Goal: Task Accomplishment & Management: Use online tool/utility

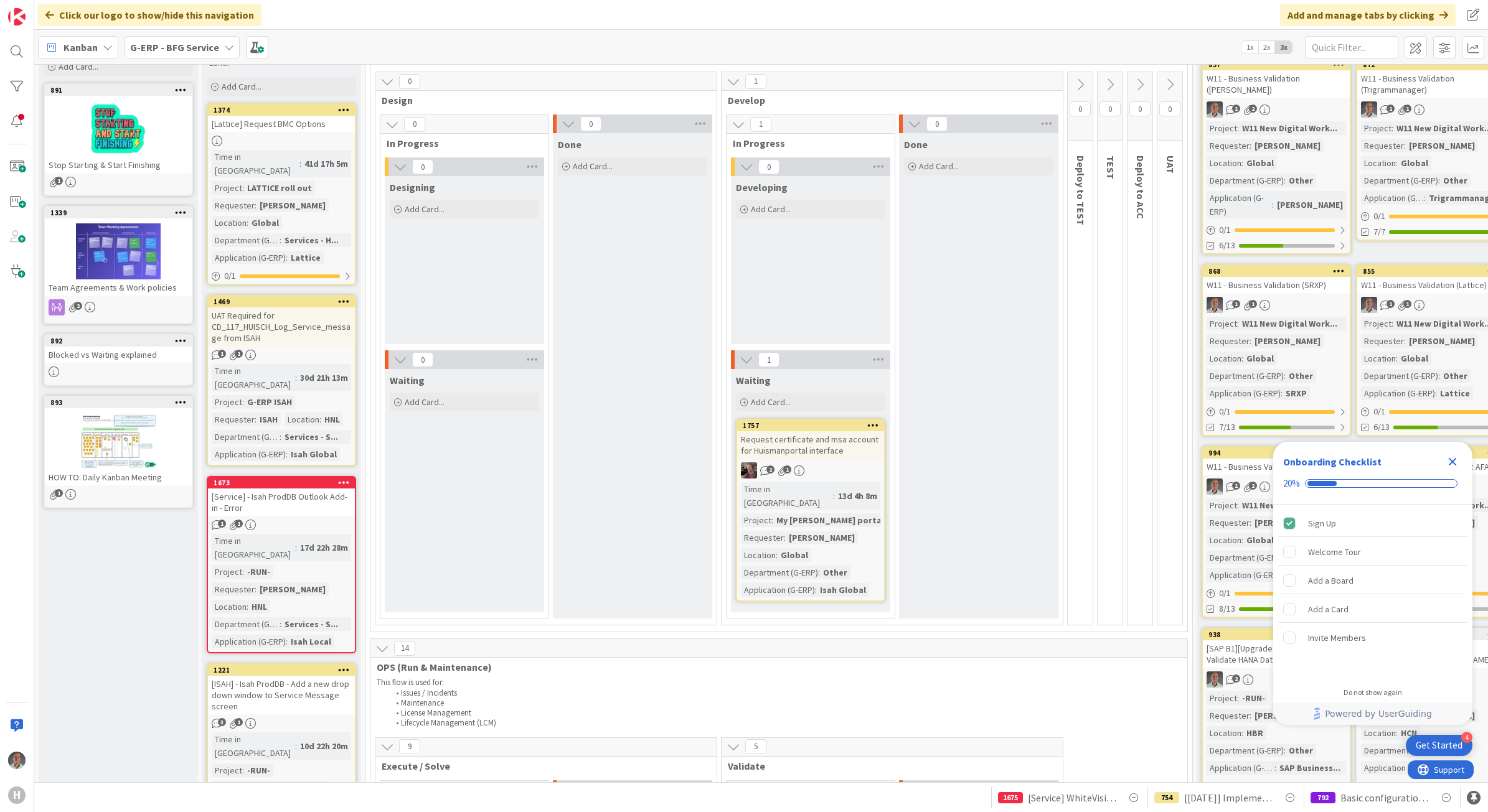
click at [212, 51] on b "G-ERP - BFG Service" at bounding box center [174, 47] width 89 height 12
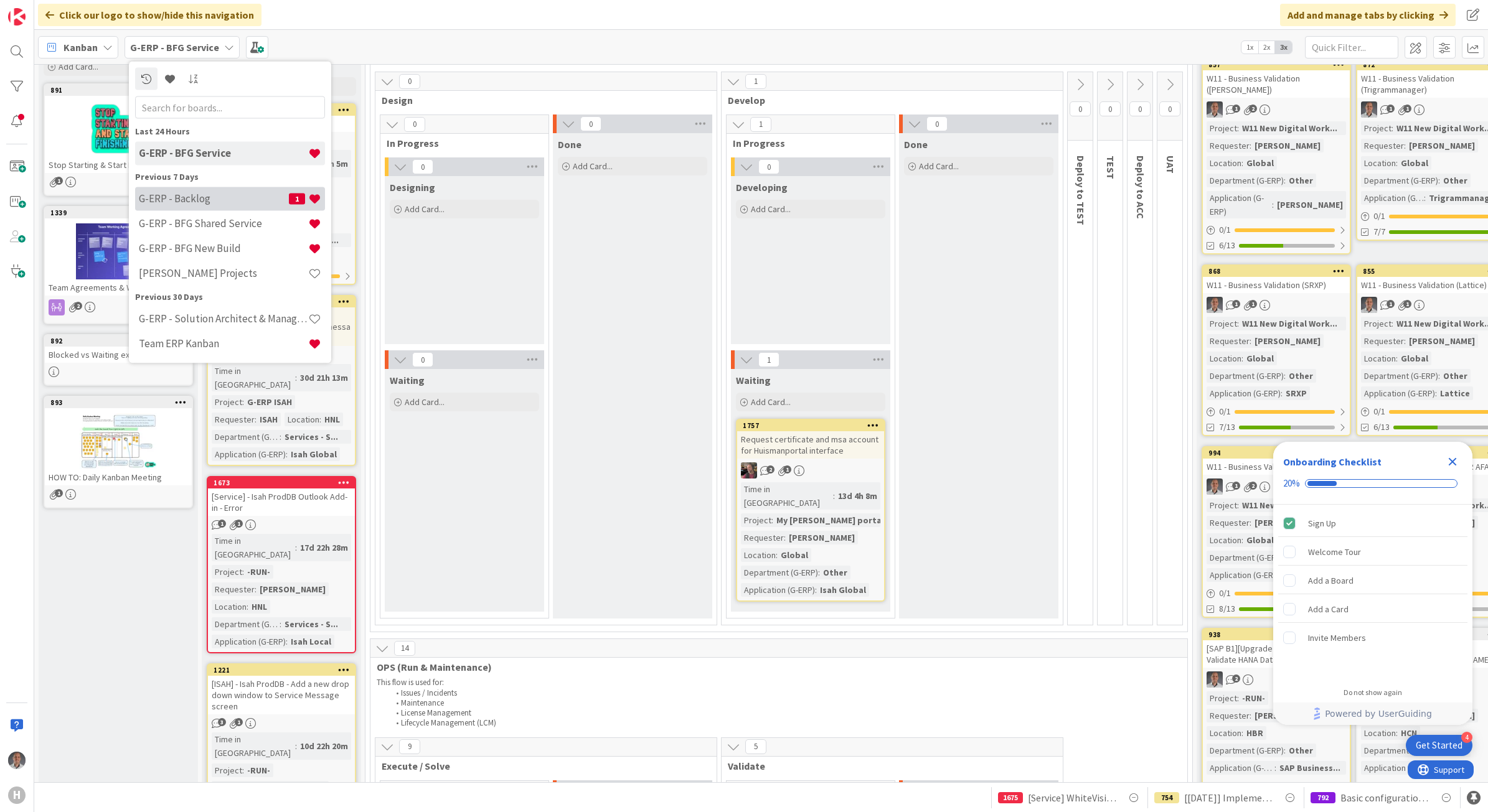
click at [194, 203] on h4 "G-ERP - Backlog" at bounding box center [214, 198] width 150 height 12
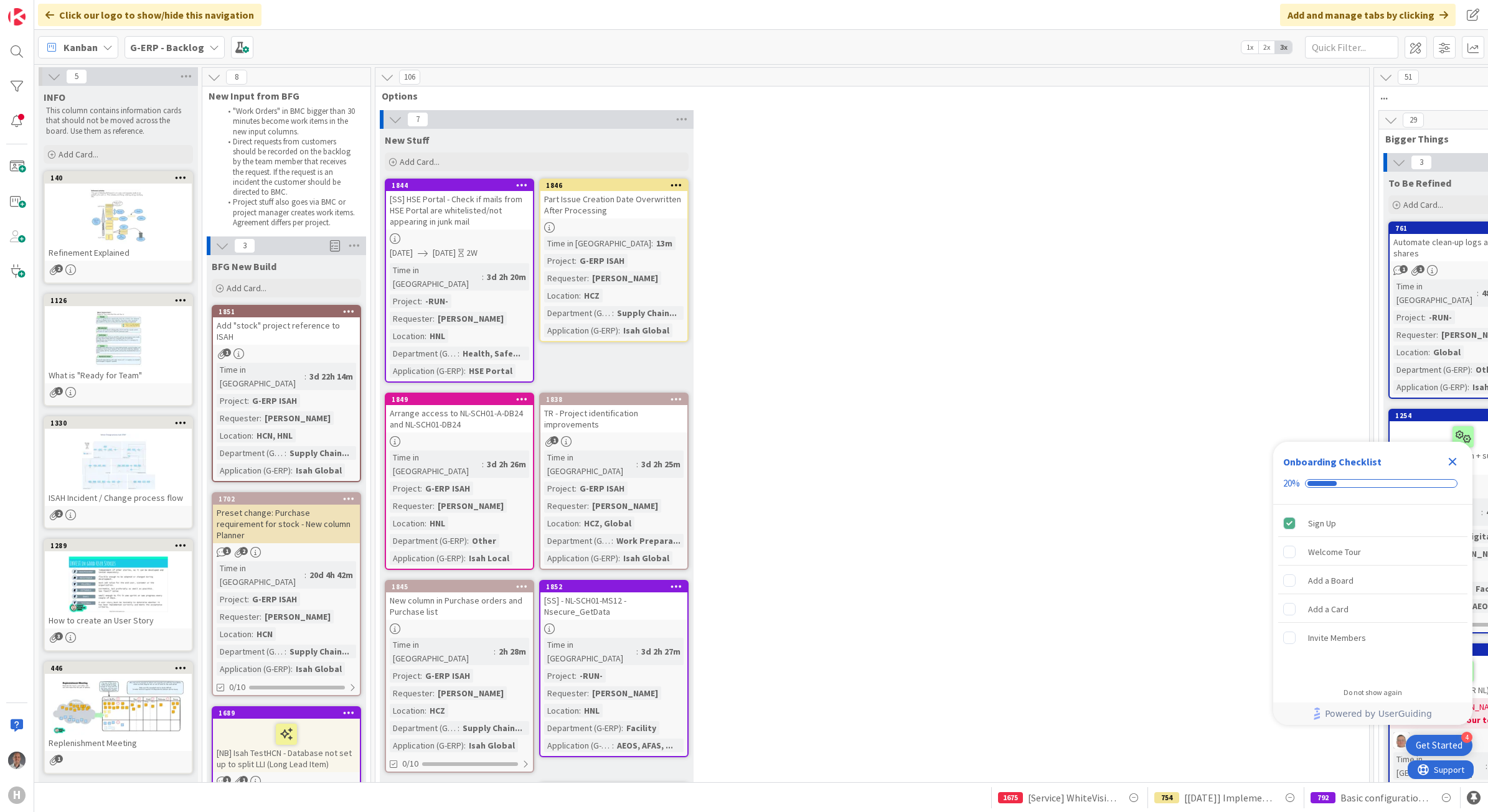
drag, startPoint x: 1447, startPoint y: 462, endPoint x: 1128, endPoint y: 462, distance: 319.0
click at [1447, 462] on icon "Close Checklist" at bounding box center [1452, 462] width 15 height 15
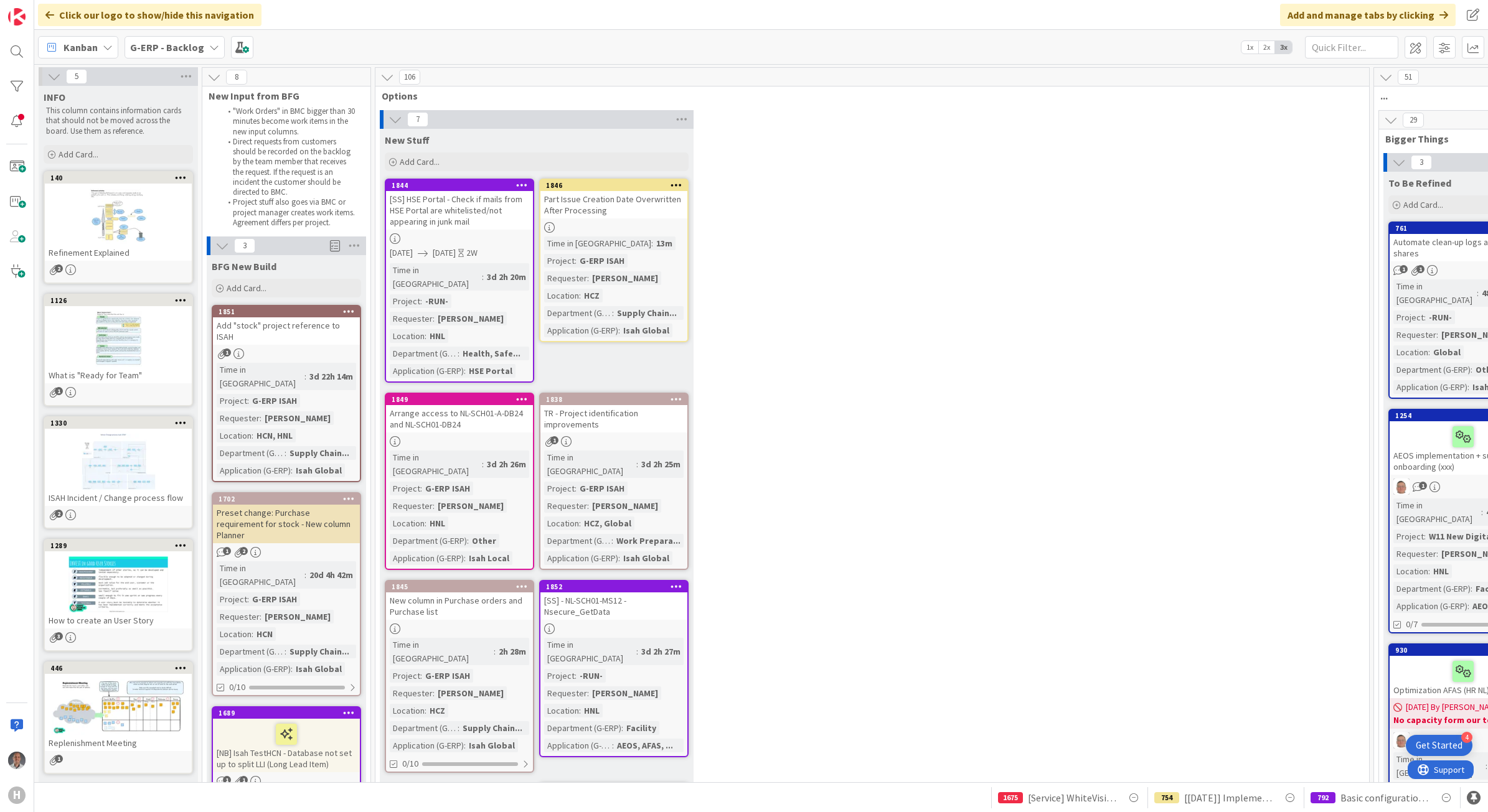
click at [179, 48] on b "G-ERP - Backlog" at bounding box center [167, 47] width 74 height 12
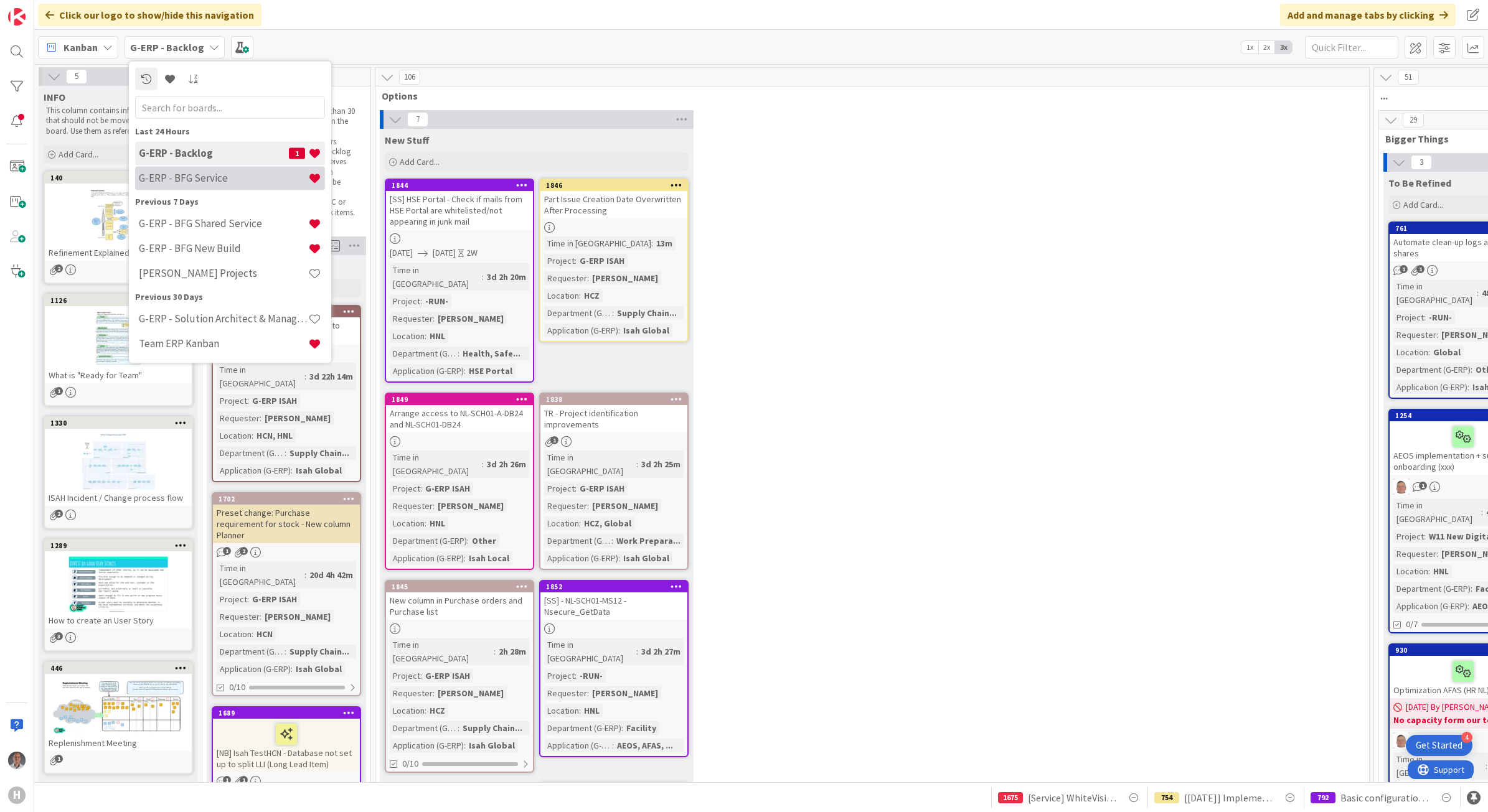
click at [197, 175] on h4 "G-ERP - BFG Service" at bounding box center [223, 177] width 169 height 12
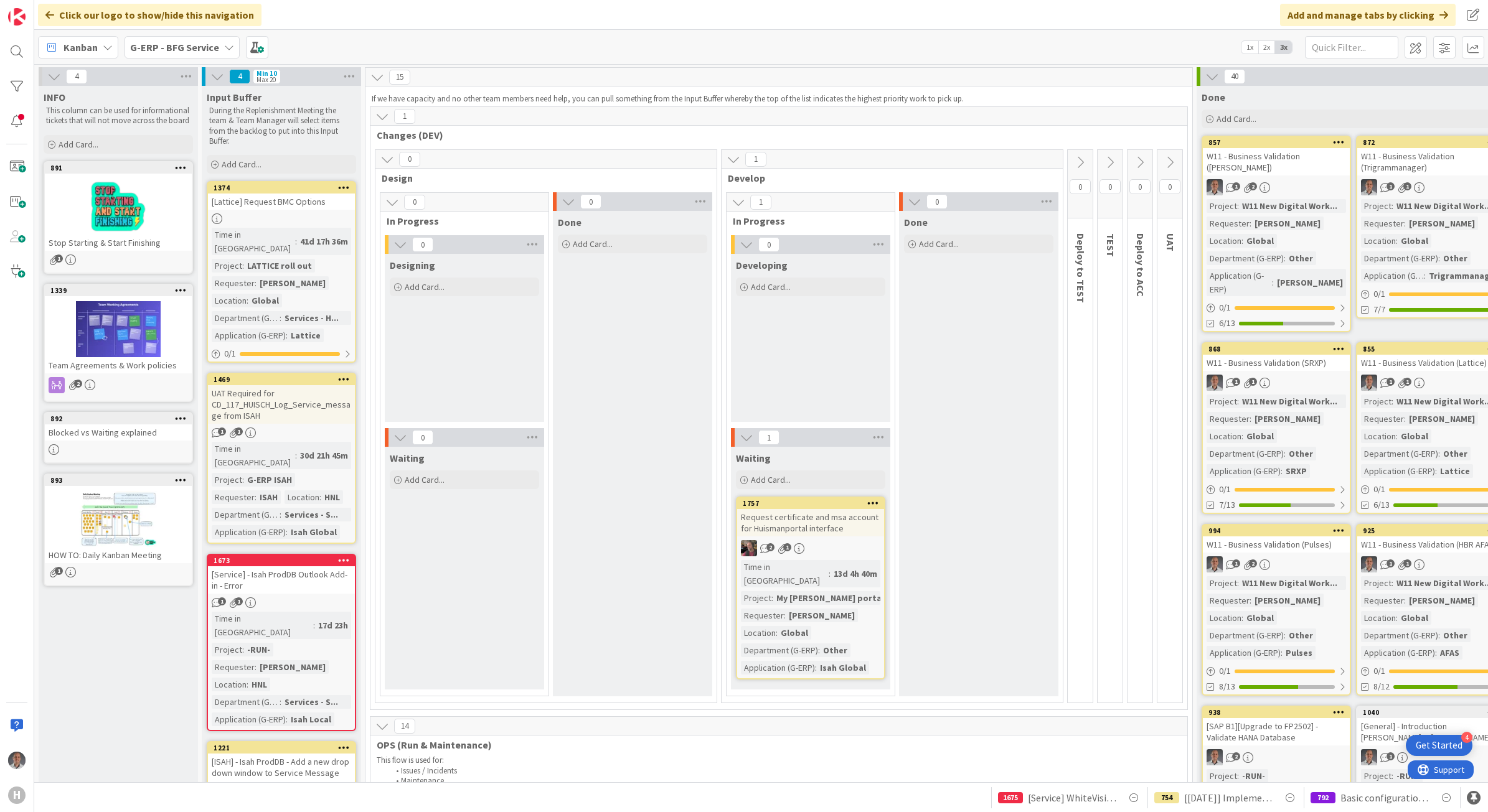
click at [165, 54] on div "G-ERP - BFG Service" at bounding box center [181, 47] width 115 height 22
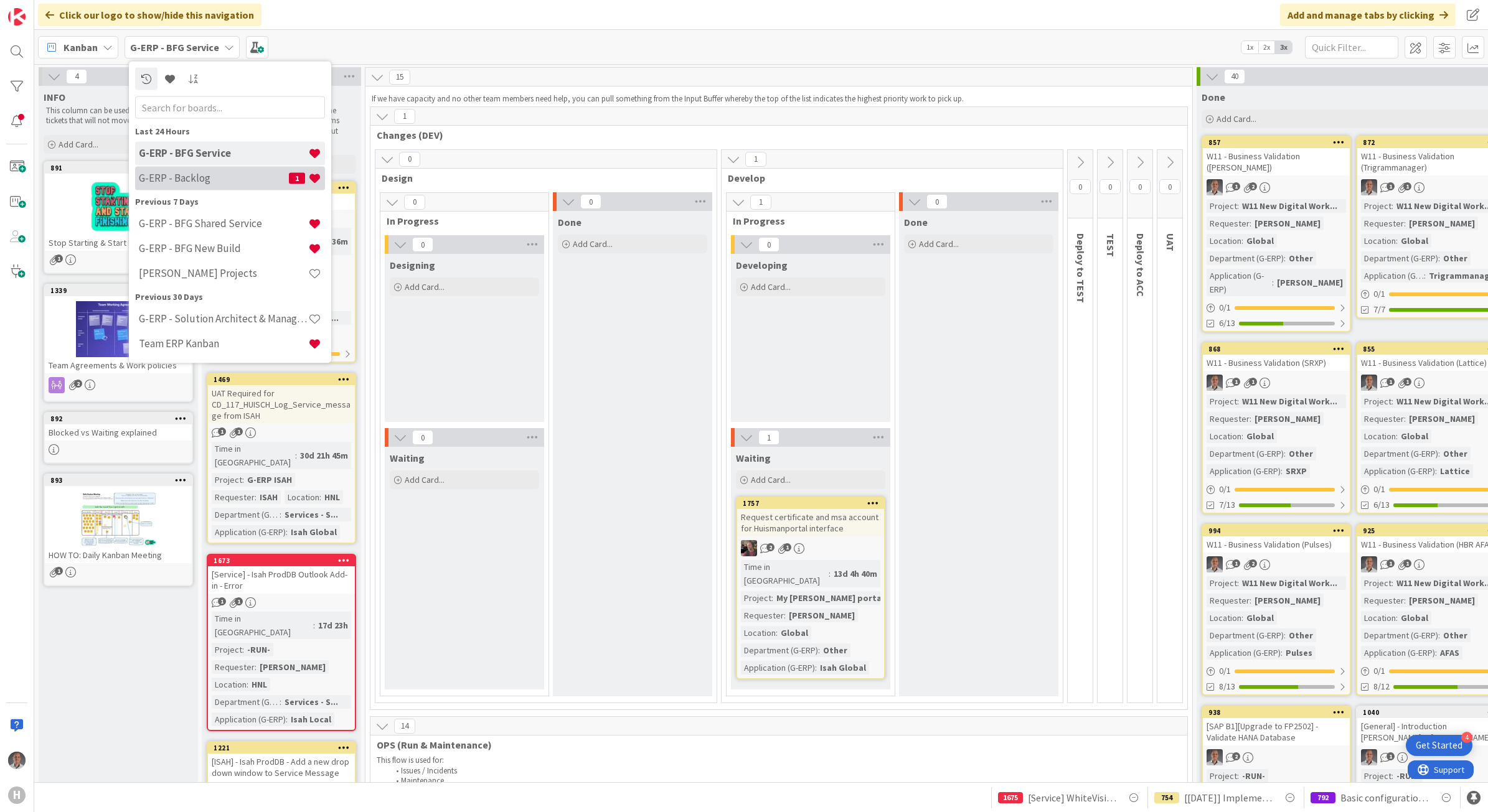
click at [196, 176] on h4 "G-ERP - Backlog" at bounding box center [214, 177] width 150 height 12
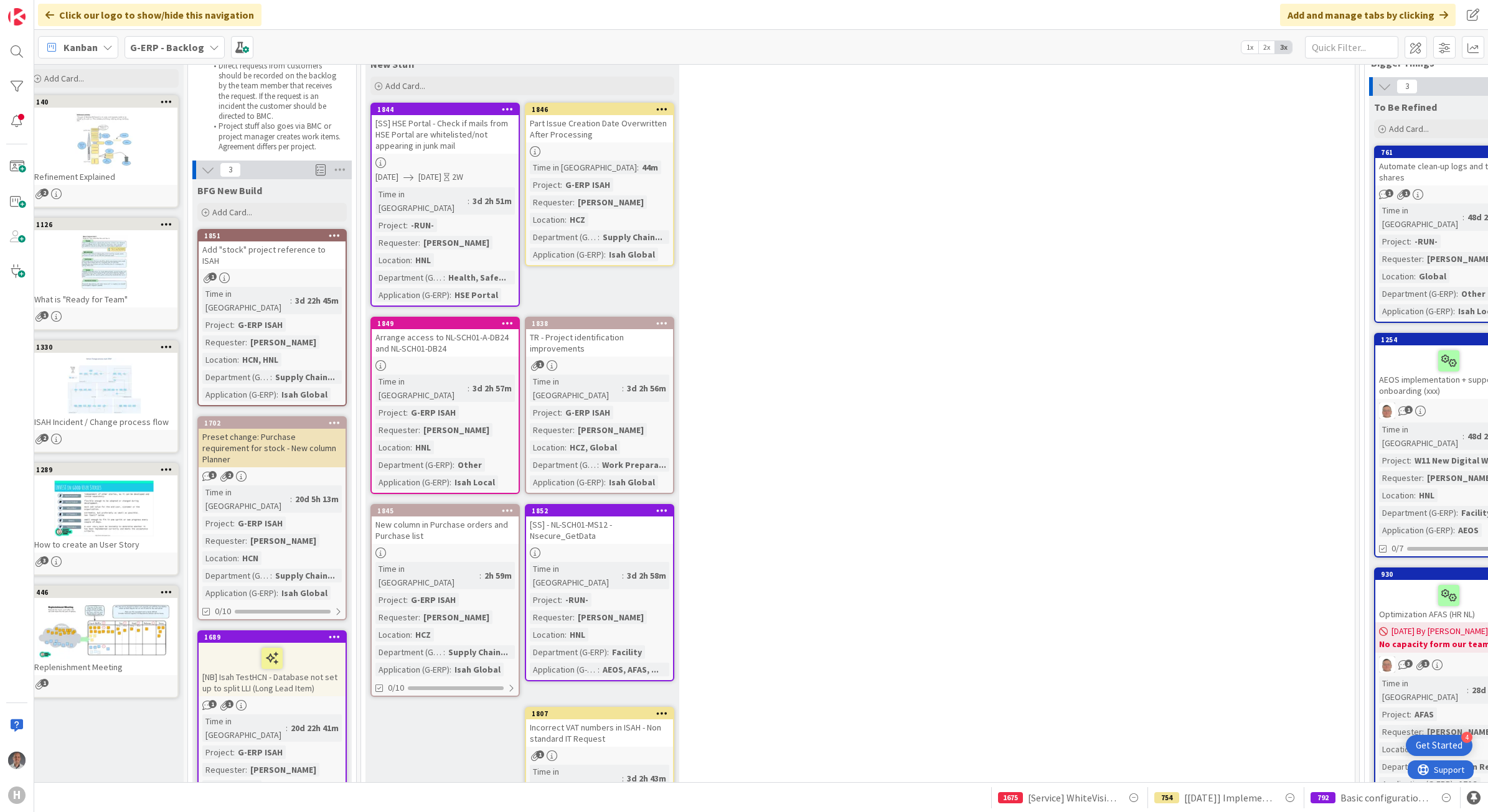
scroll to position [0, 15]
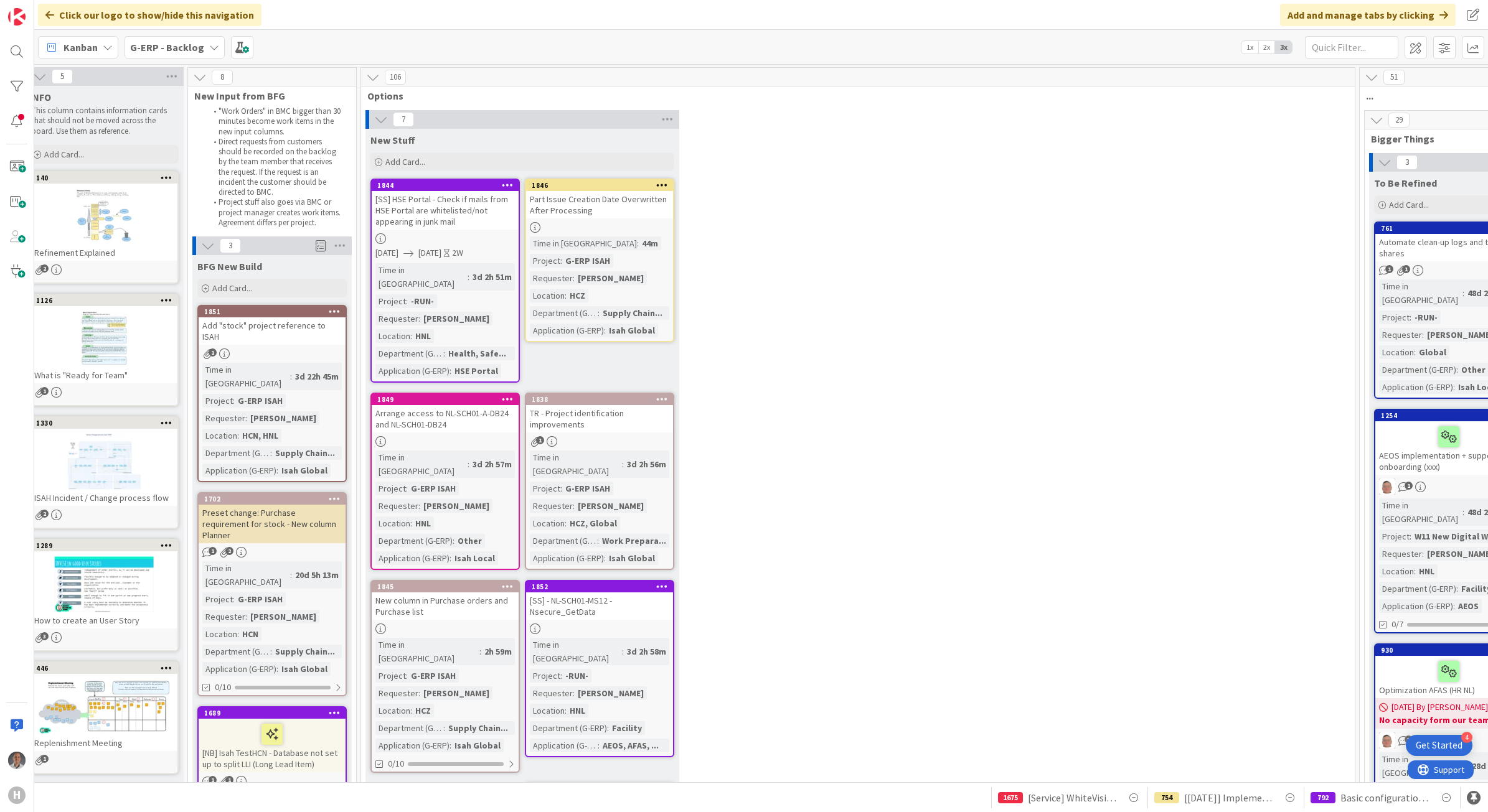
click at [163, 41] on b "G-ERP - Backlog" at bounding box center [167, 47] width 74 height 12
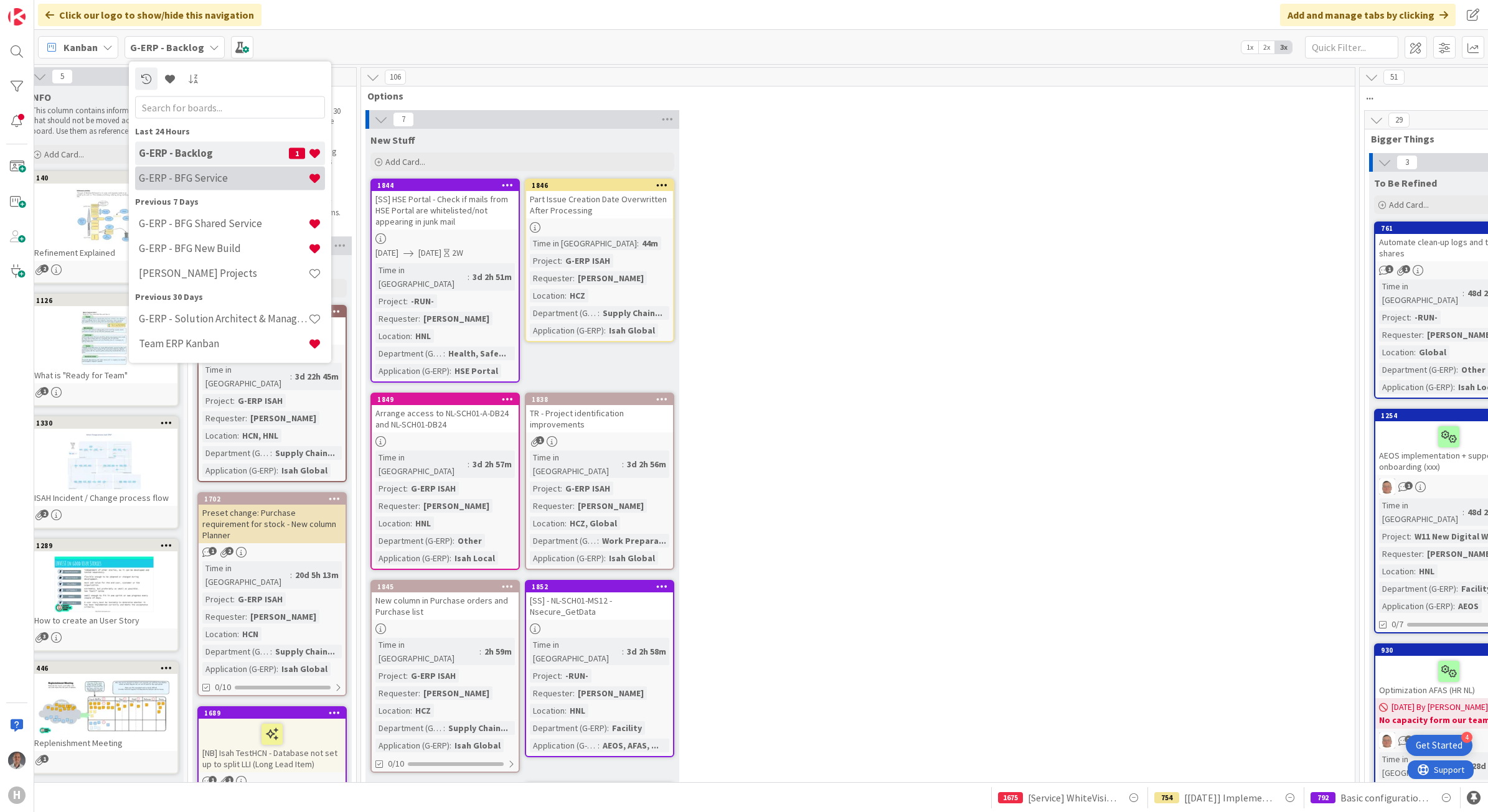
click at [181, 176] on h4 "G-ERP - BFG Service" at bounding box center [223, 177] width 169 height 12
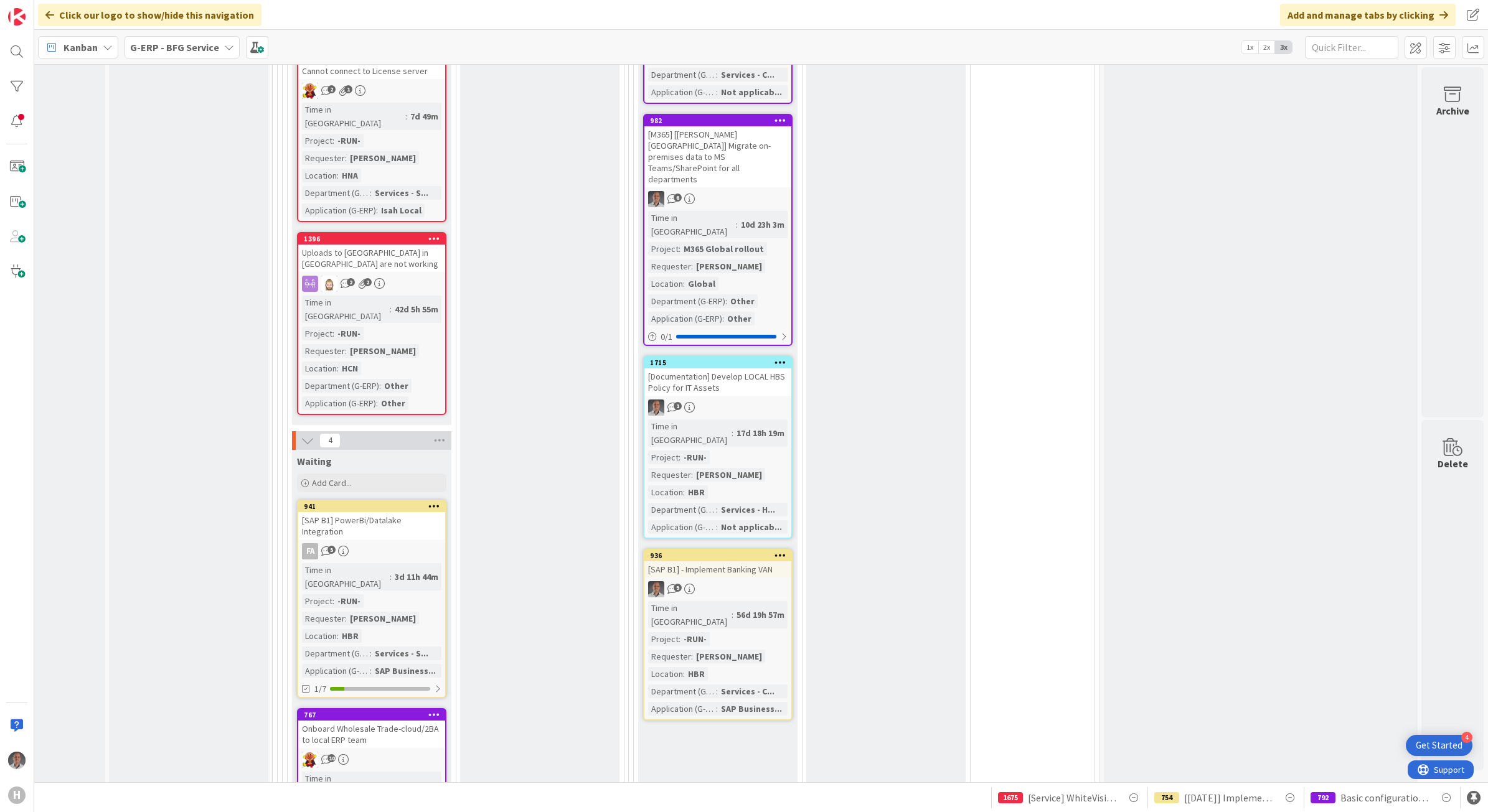
scroll to position [1323, 106]
click at [380, 511] on div "[SAP B1] PowerBi/Datalake Integration" at bounding box center [372, 524] width 147 height 28
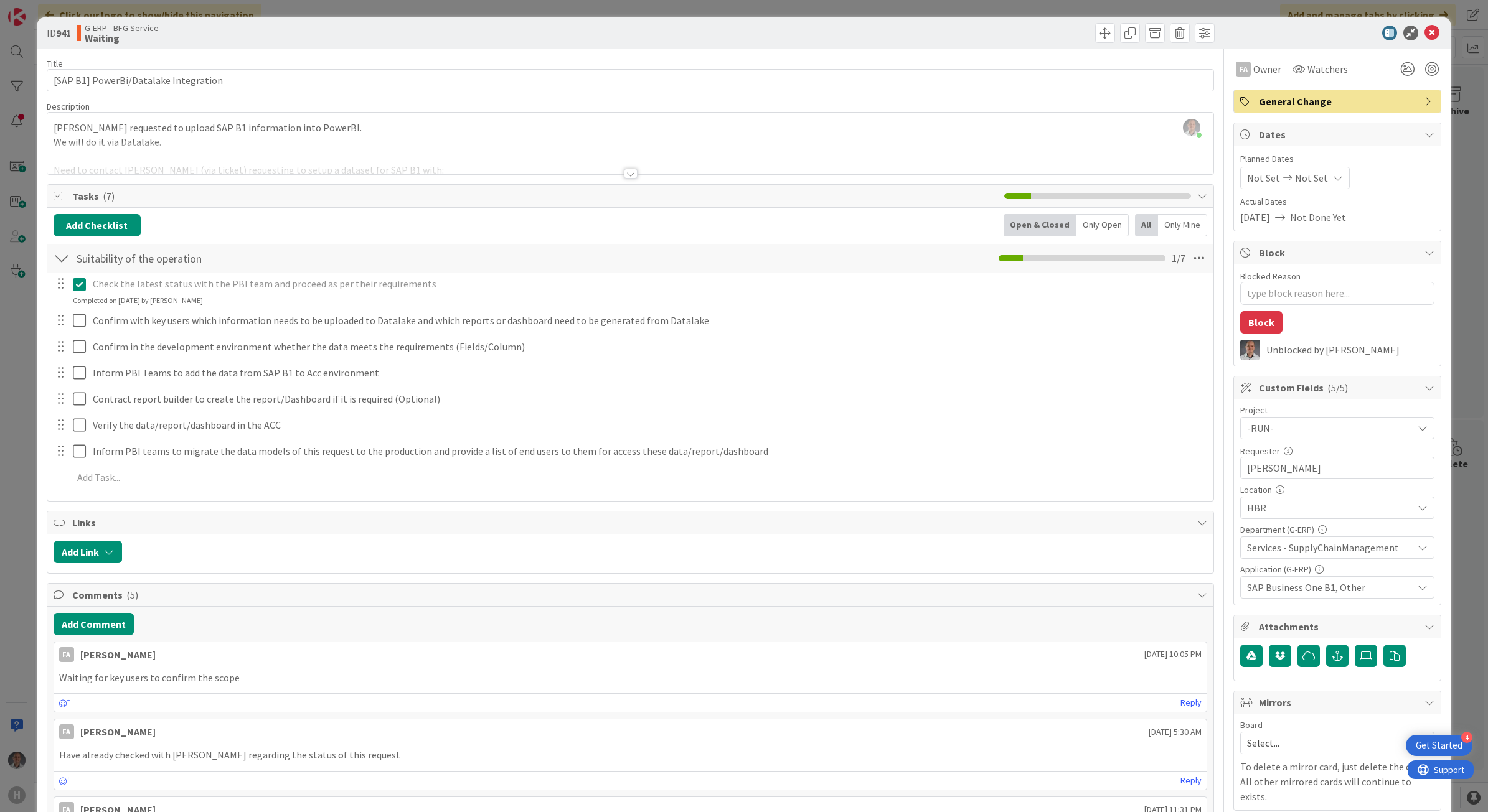
click at [623, 173] on div at bounding box center [630, 173] width 14 height 10
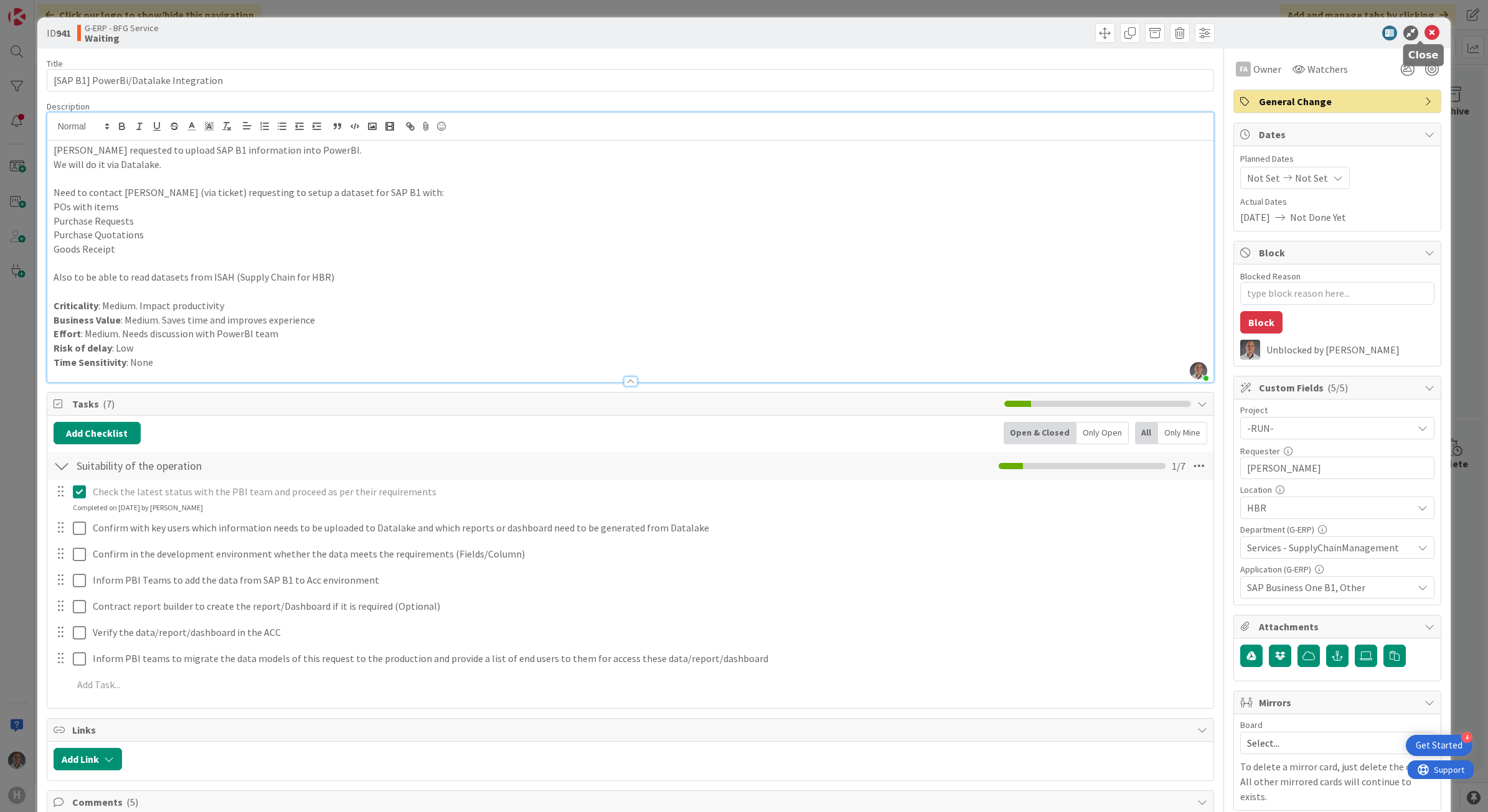
click at [1424, 28] on icon at bounding box center [1432, 33] width 15 height 15
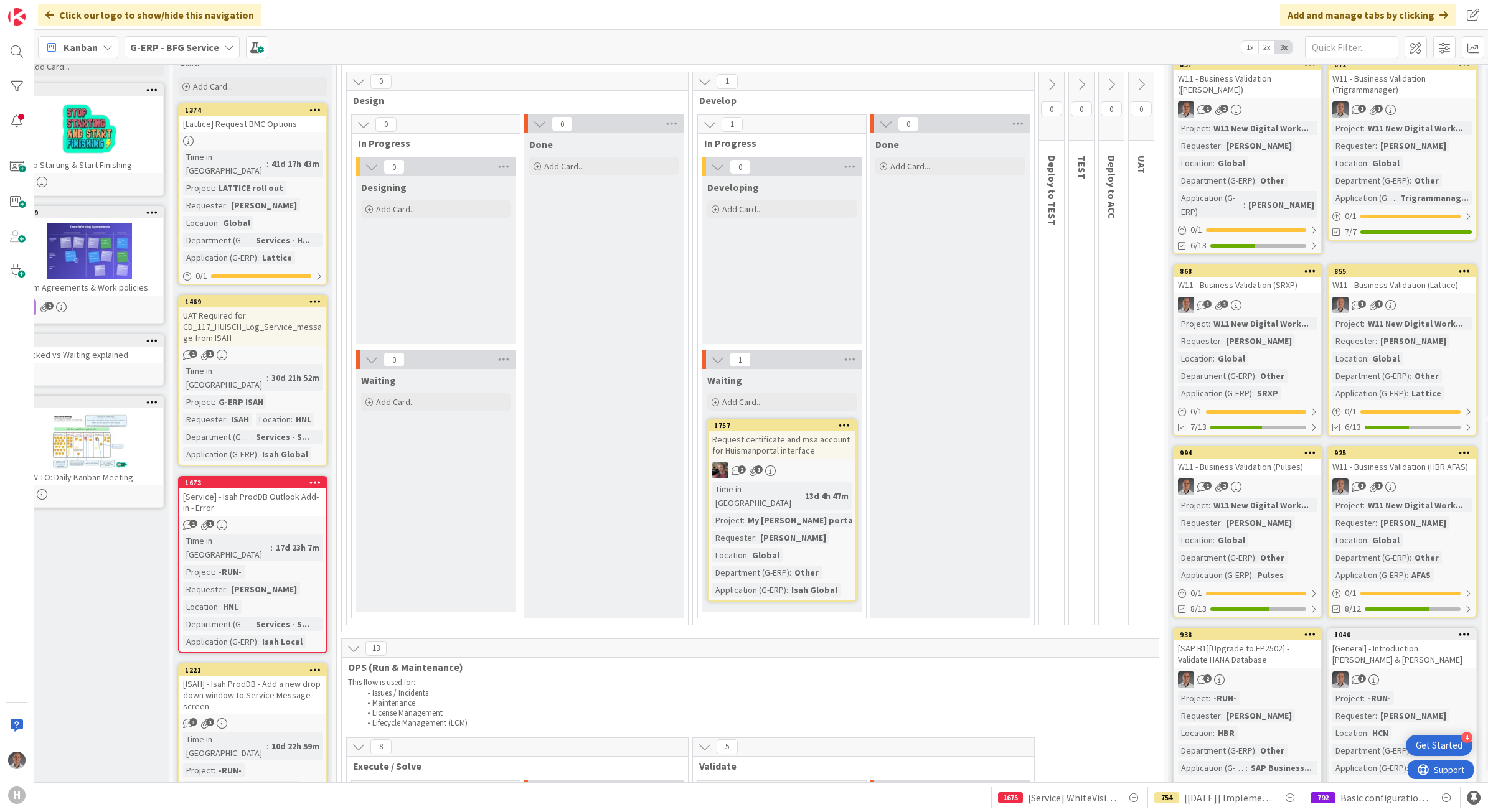
scroll to position [78, 23]
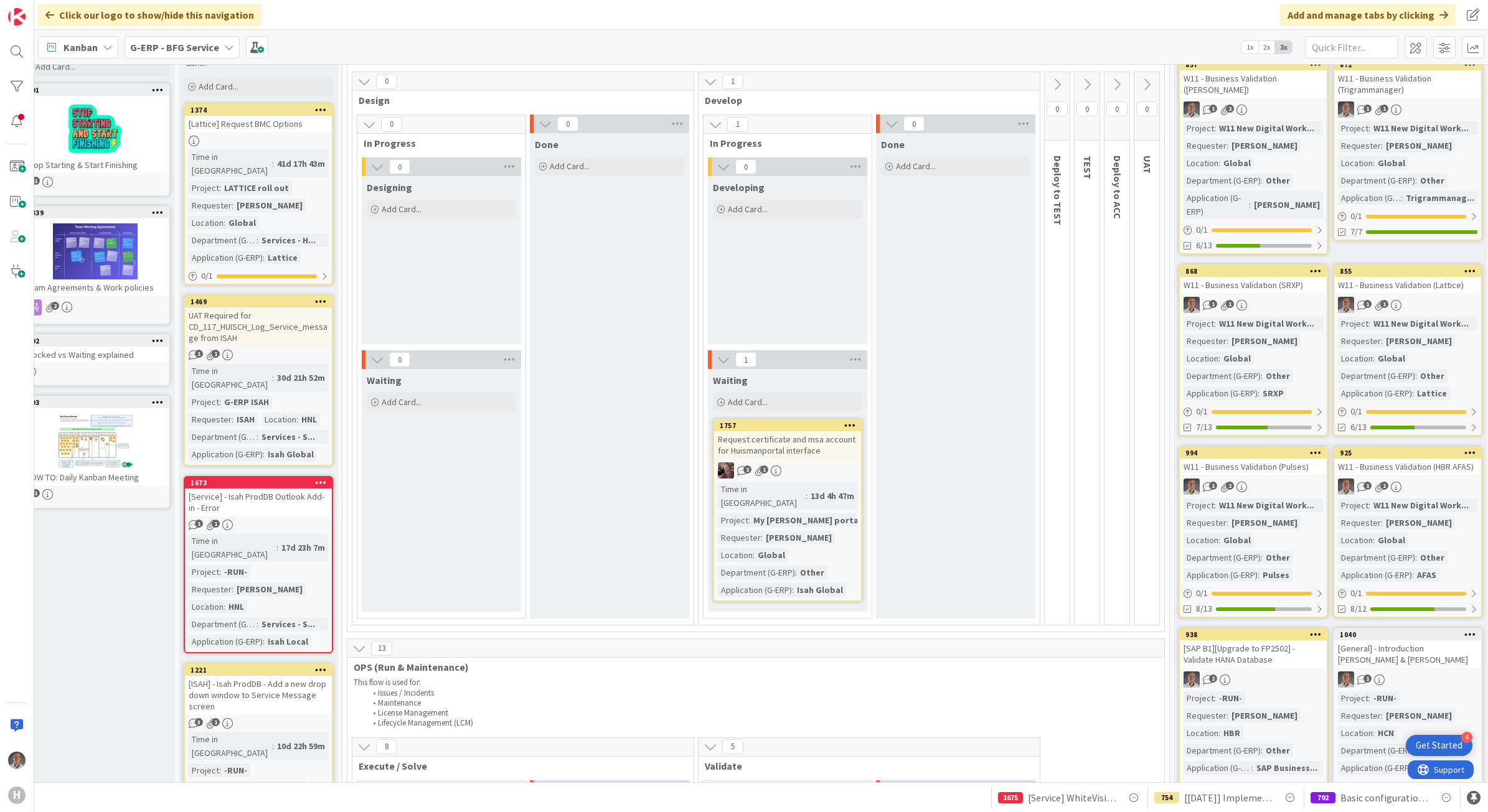
click at [274, 124] on div "[Lattice] Request BMC Options" at bounding box center [258, 124] width 147 height 16
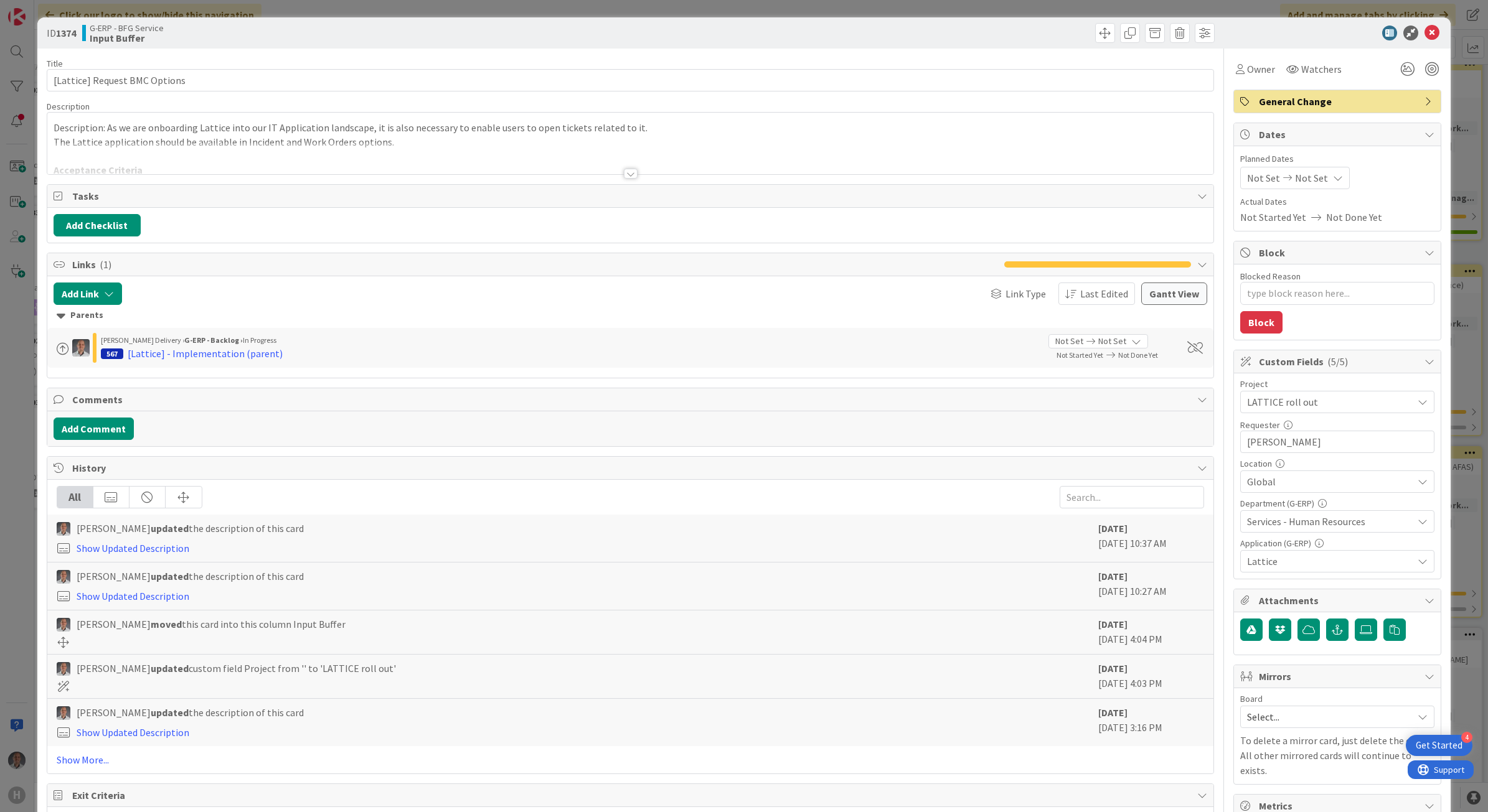
type textarea "x"
click at [627, 173] on div at bounding box center [630, 173] width 14 height 10
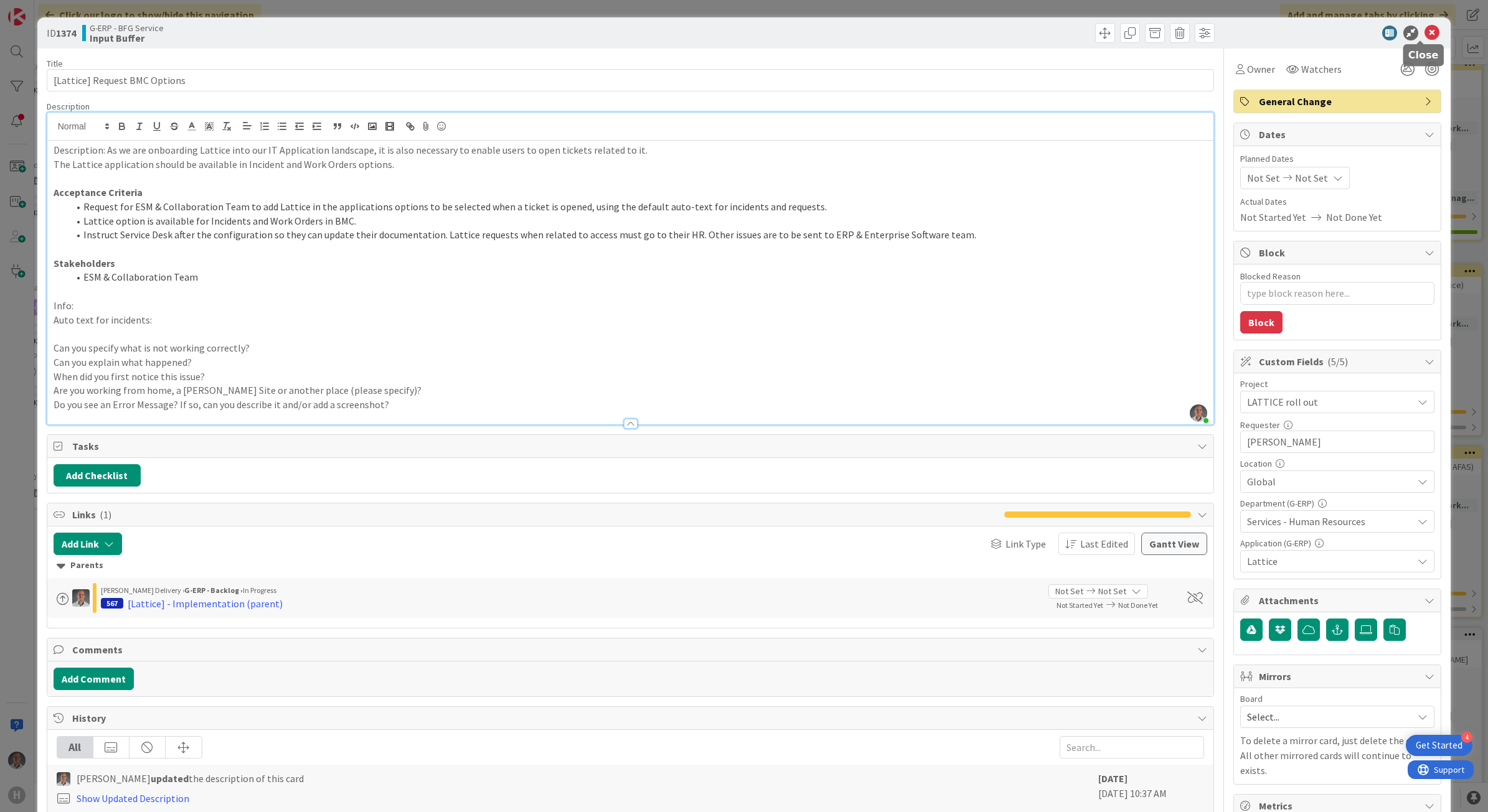
click at [1424, 33] on icon at bounding box center [1432, 33] width 15 height 15
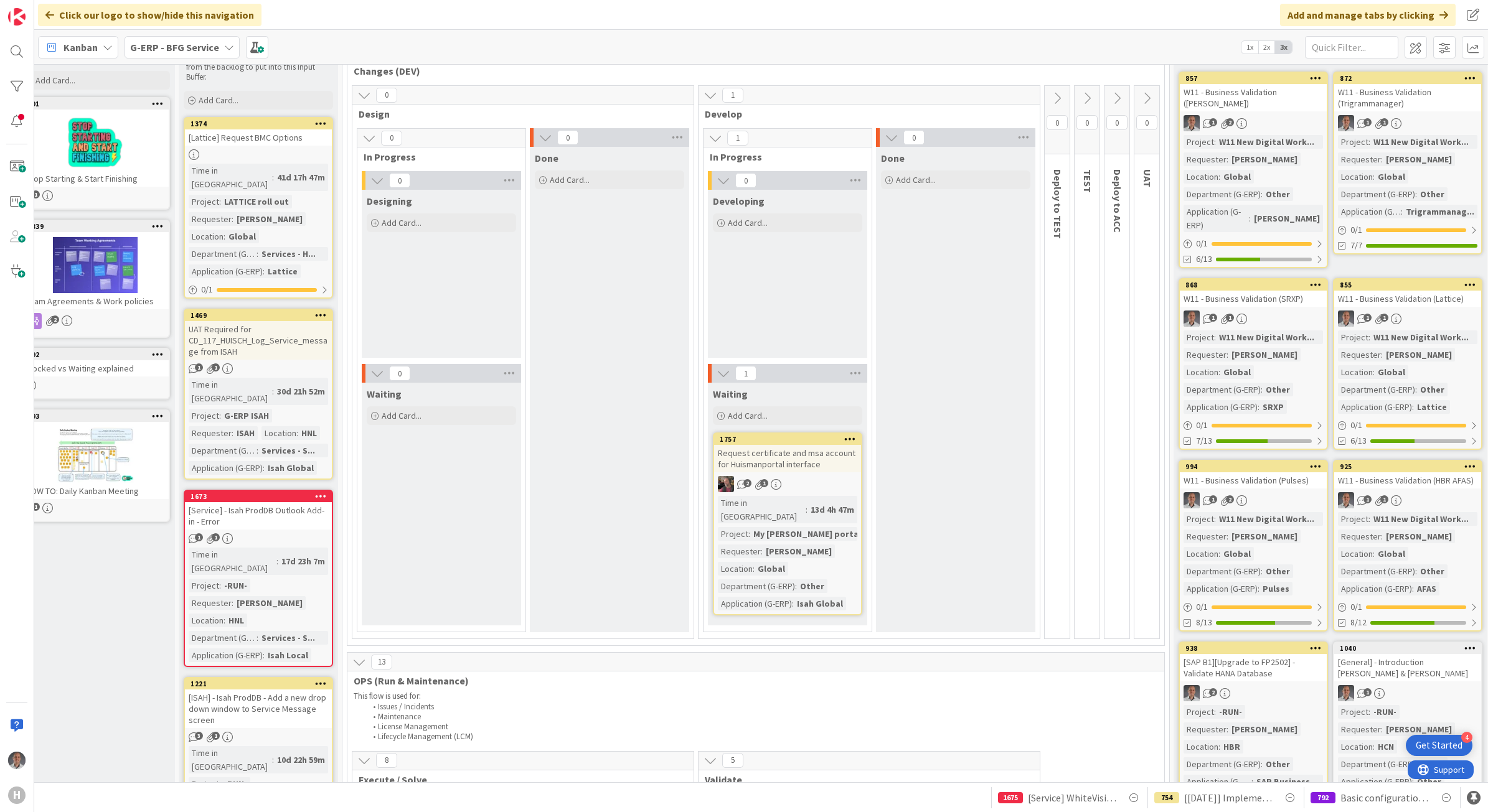
scroll to position [155, 23]
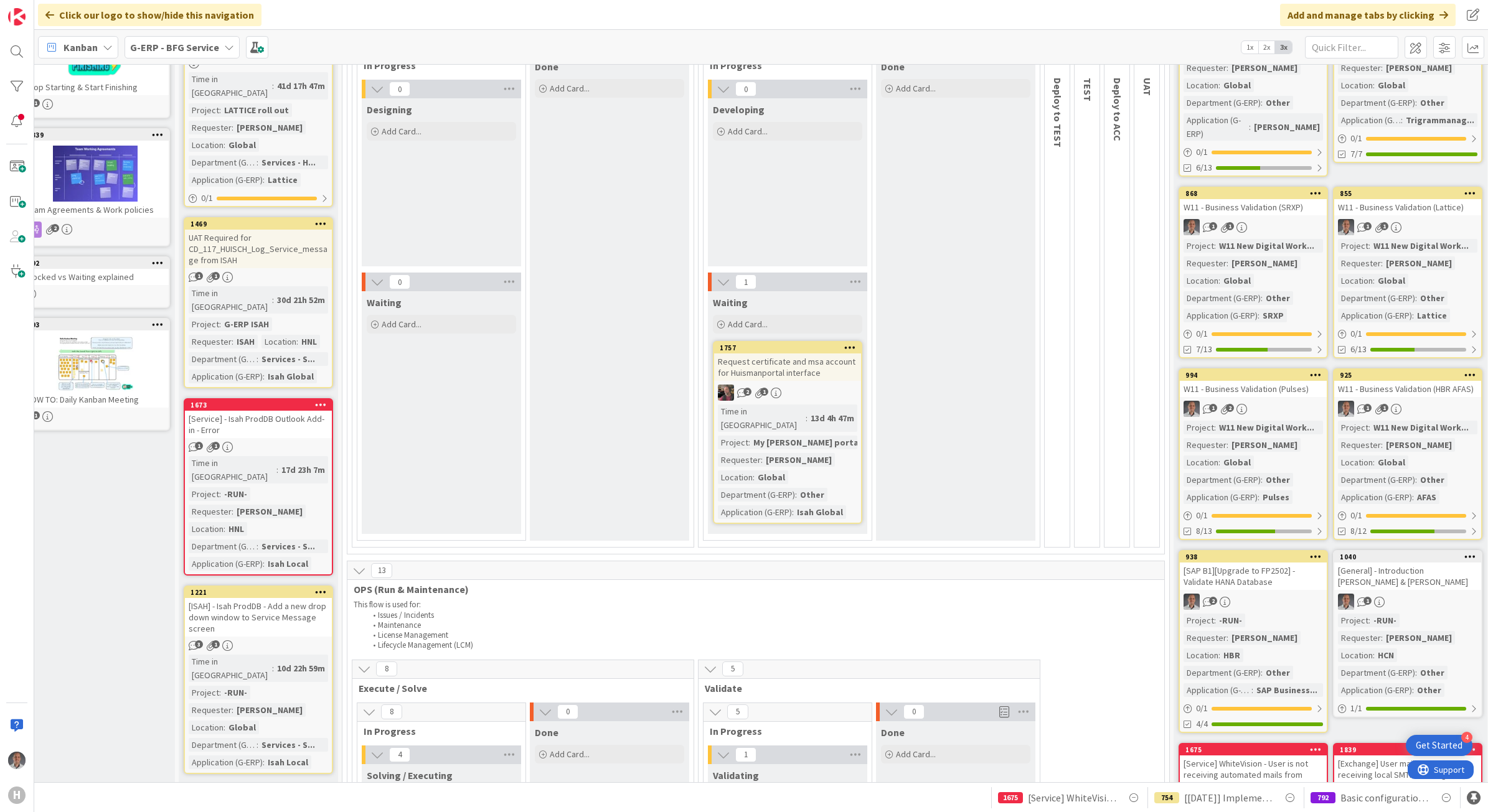
click at [604, 346] on div "Done Add Card..." at bounding box center [609, 298] width 159 height 485
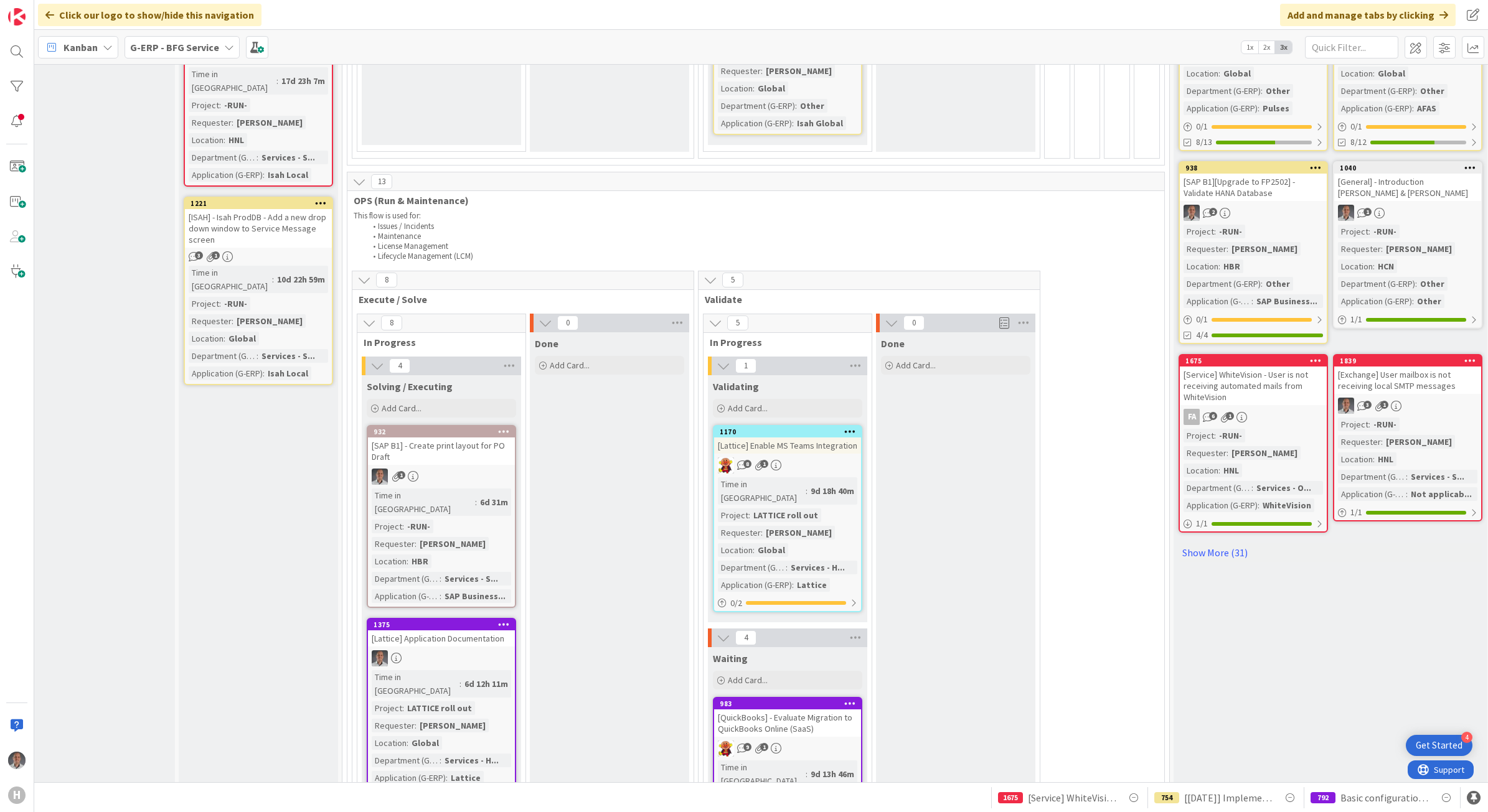
scroll to position [0, 23]
